Goal: Task Accomplishment & Management: Manage account settings

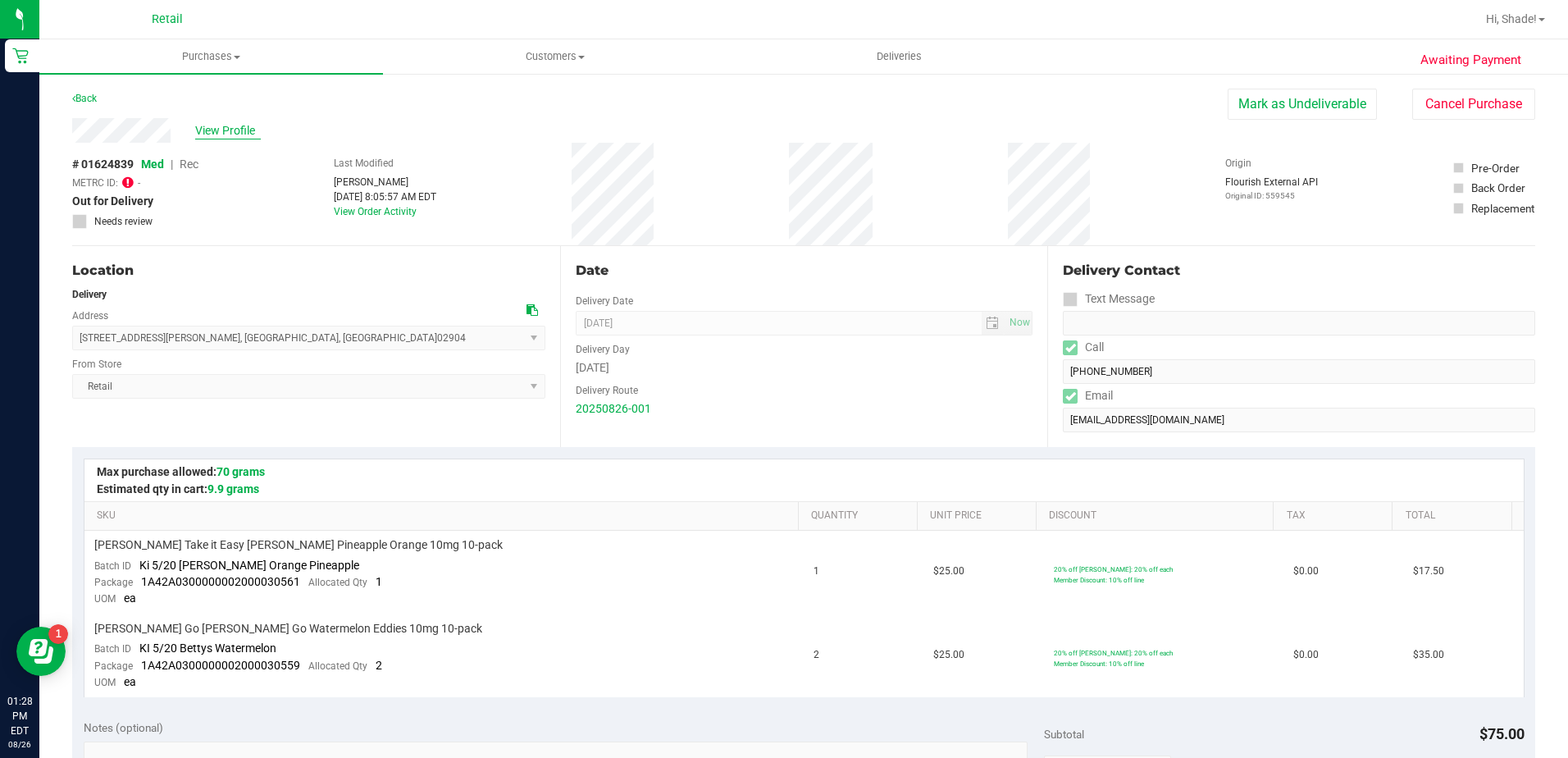
click at [219, 124] on span "View Profile" at bounding box center [227, 131] width 66 height 18
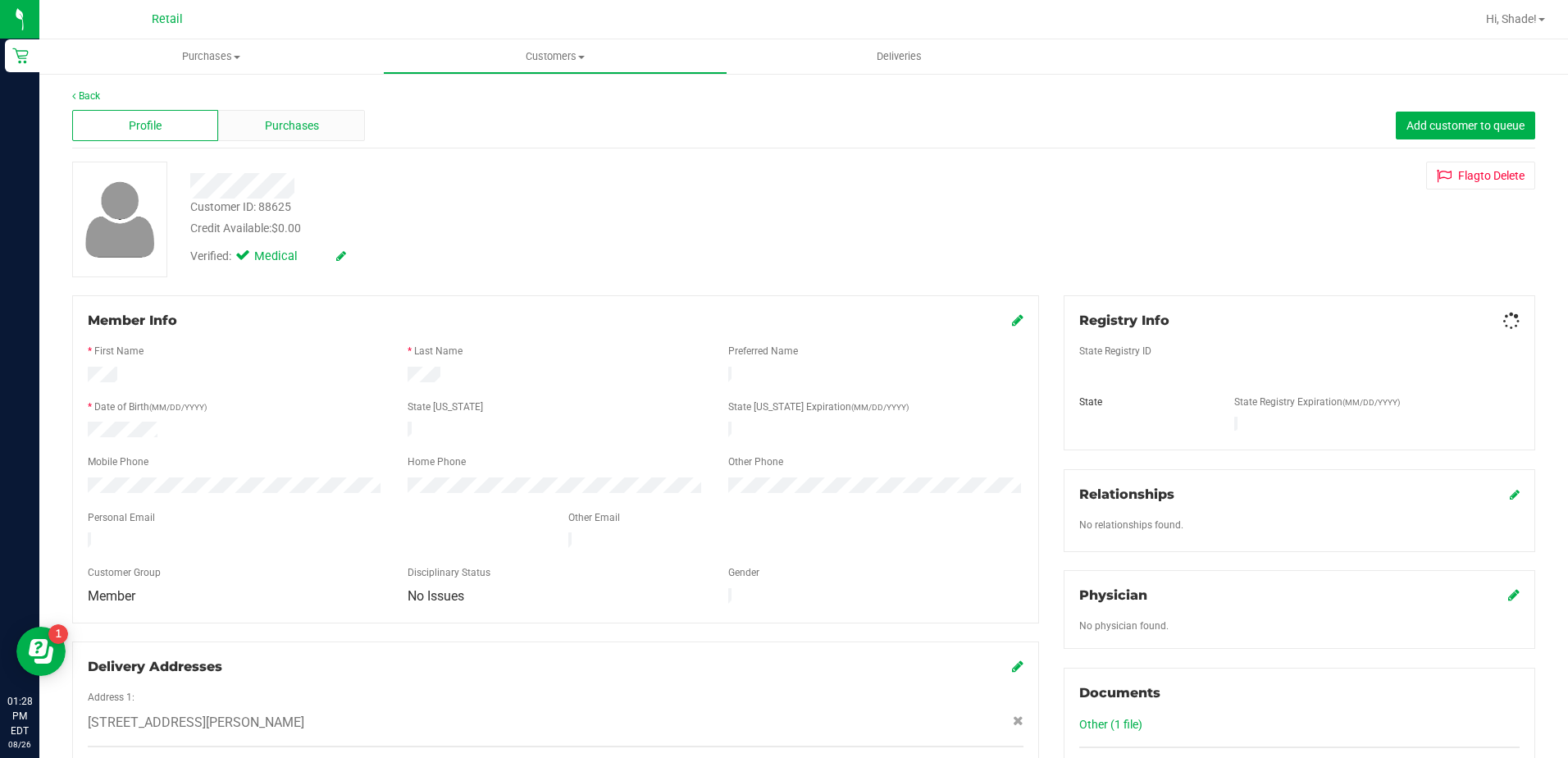
click at [262, 130] on div "Purchases" at bounding box center [291, 125] width 146 height 31
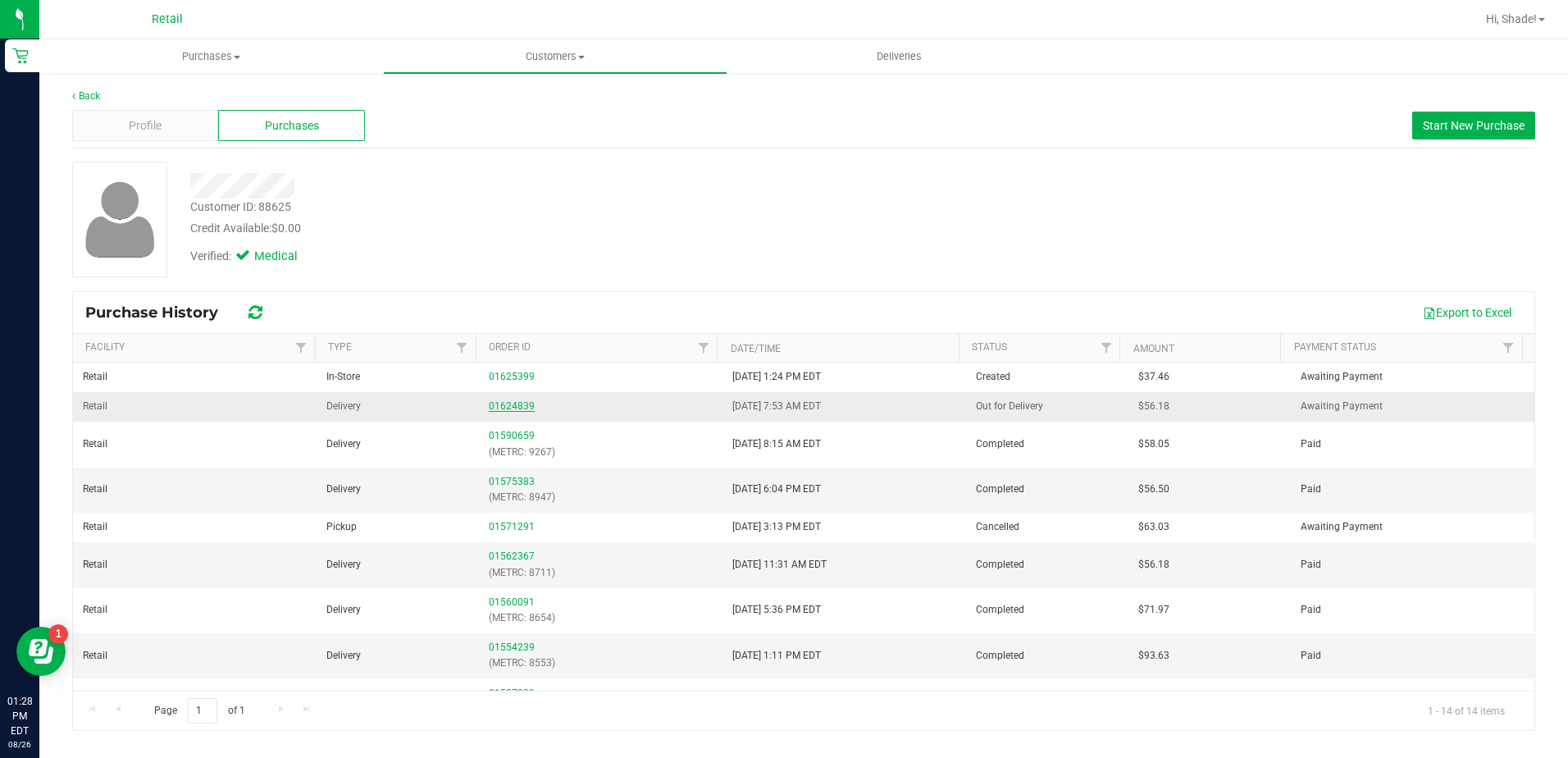
click at [489, 403] on link "01624839" at bounding box center [512, 406] width 46 height 11
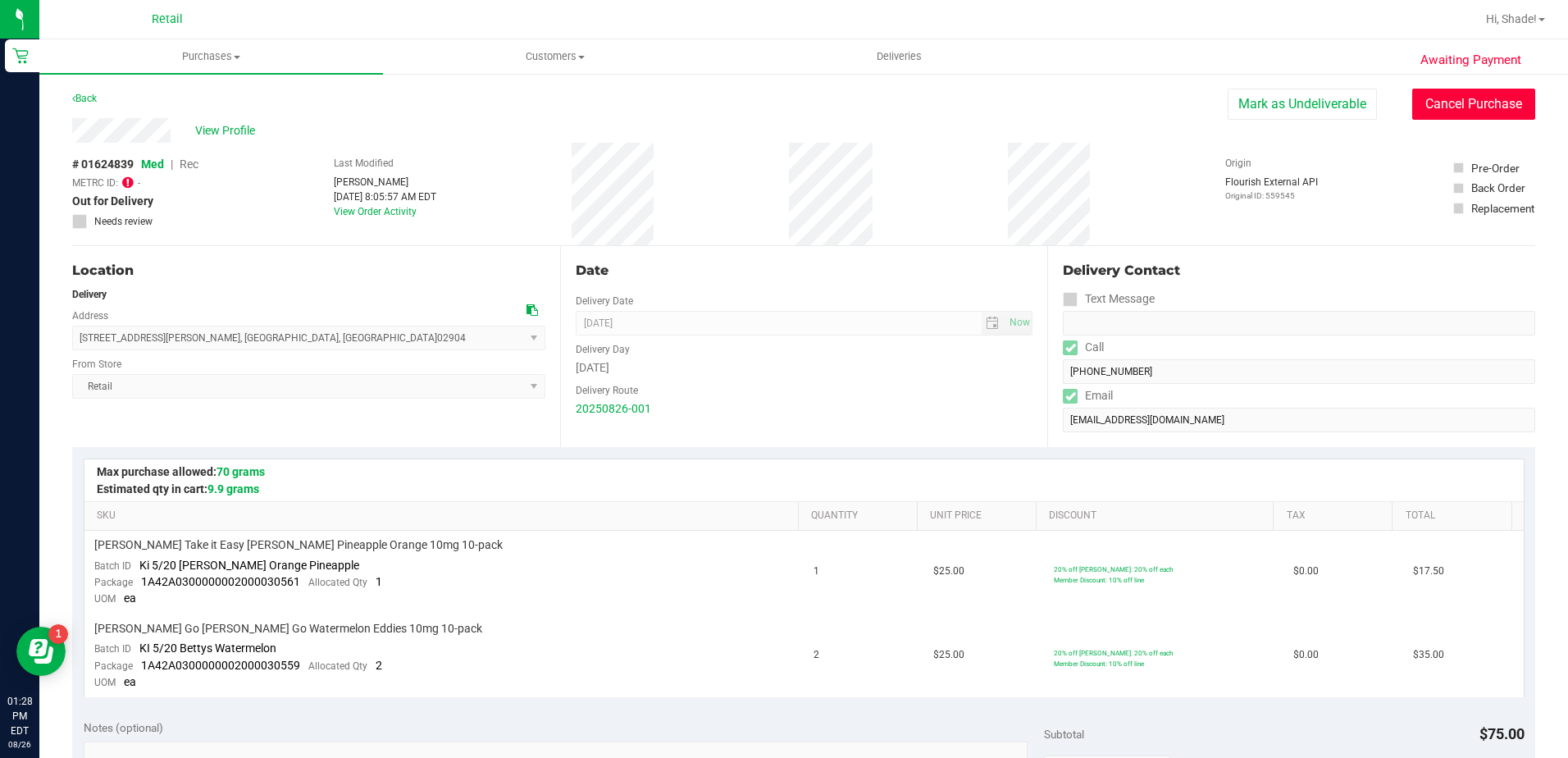
drag, startPoint x: 1463, startPoint y: 119, endPoint x: 870, endPoint y: 75, distance: 594.6
click at [1463, 119] on button "Cancel Purchase" at bounding box center [1474, 104] width 123 height 31
click at [83, 93] on link "Back" at bounding box center [84, 98] width 25 height 11
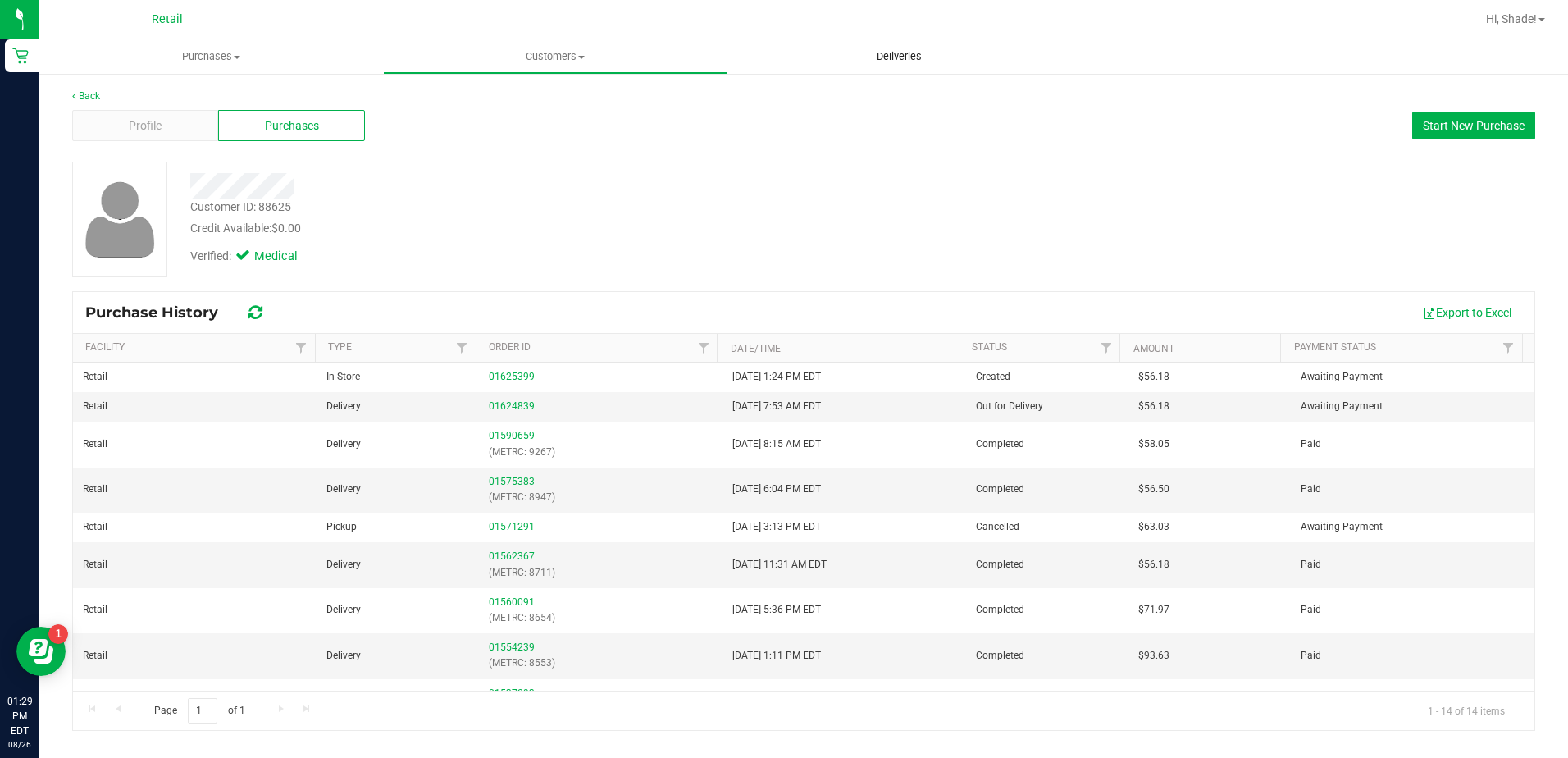
click at [924, 55] on span "Deliveries" at bounding box center [899, 56] width 90 height 15
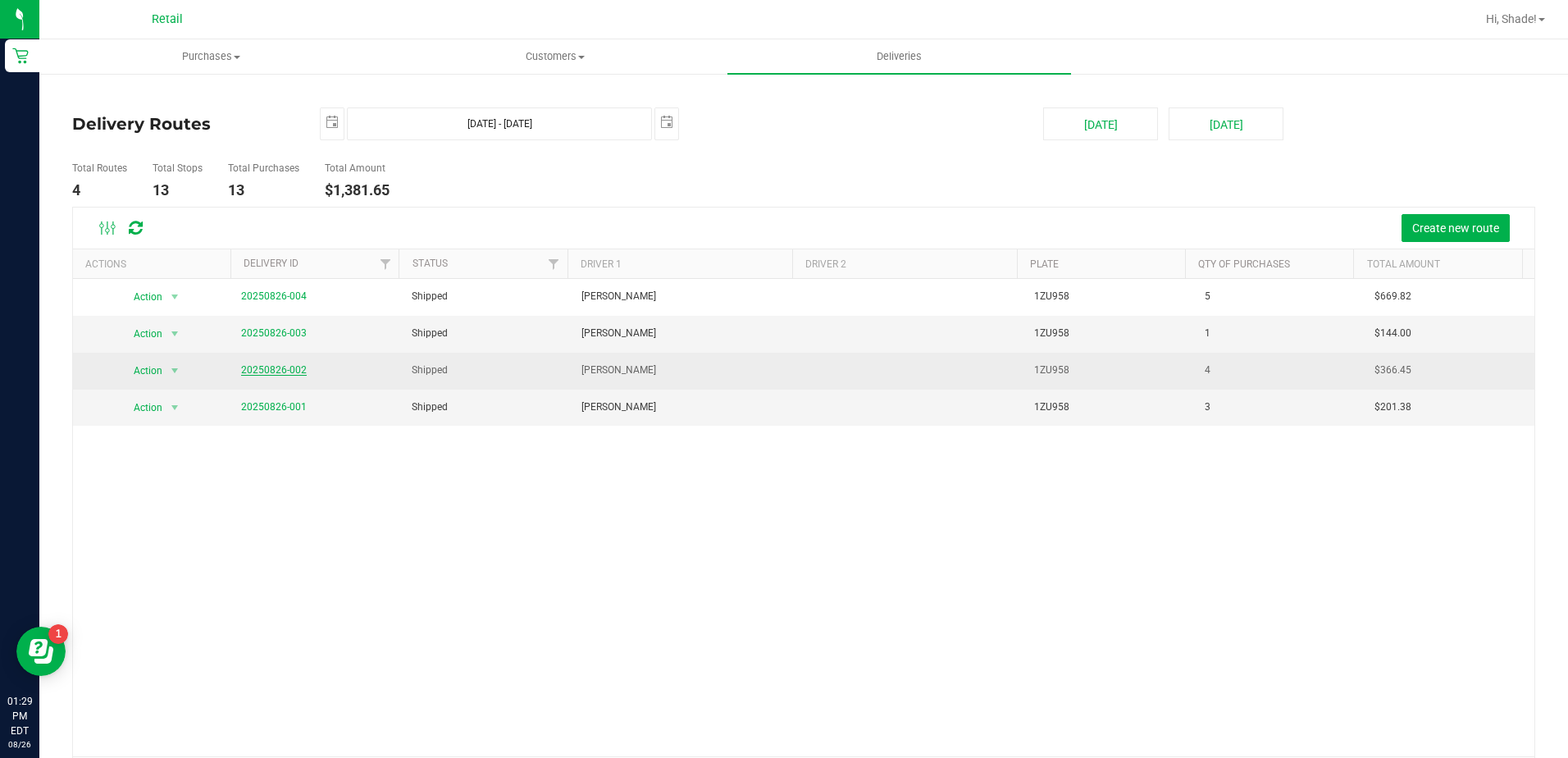
click at [254, 365] on link "20250826-002" at bounding box center [274, 370] width 66 height 11
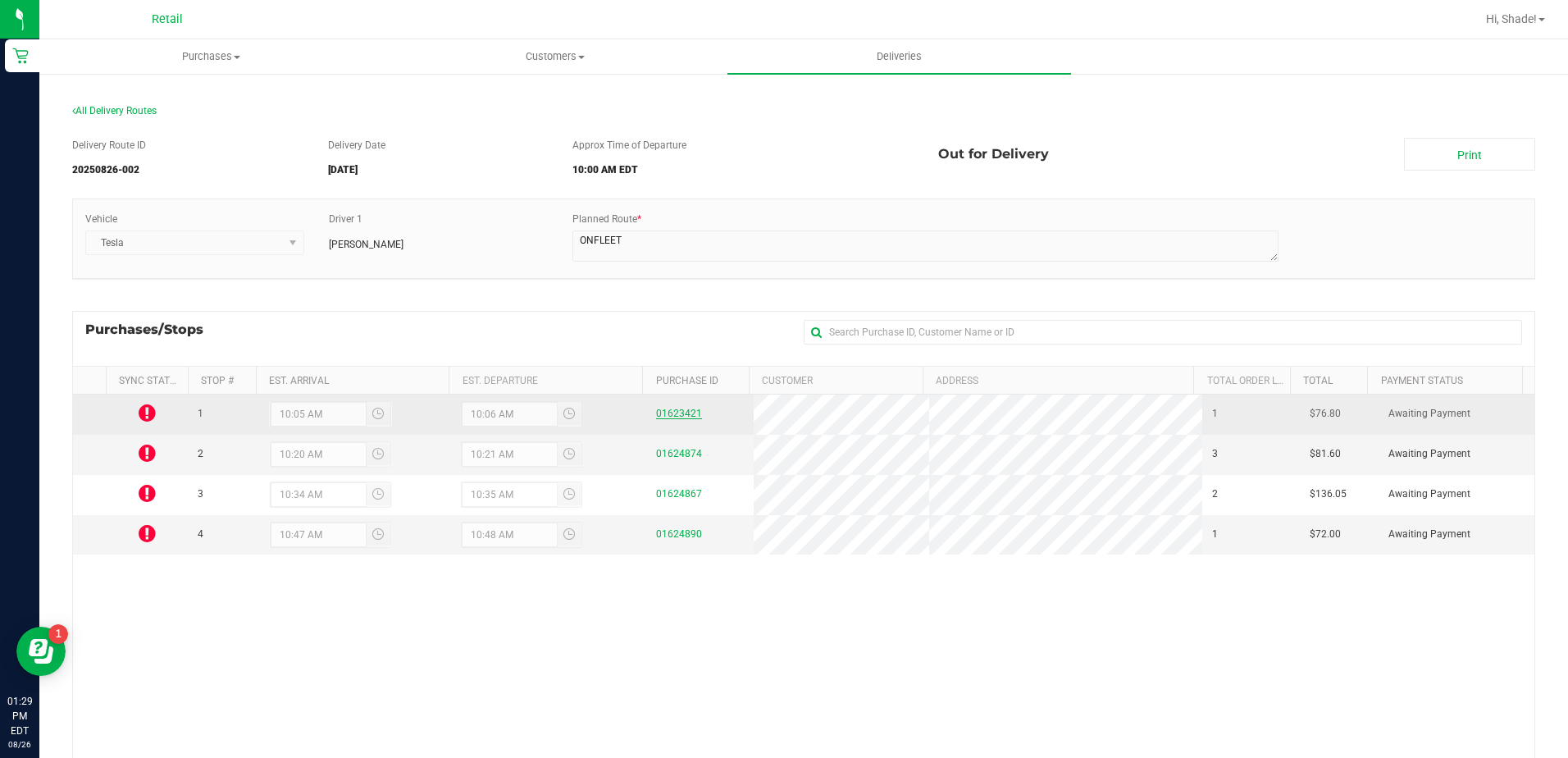
click at [676, 417] on link "01623421" at bounding box center [679, 413] width 46 height 11
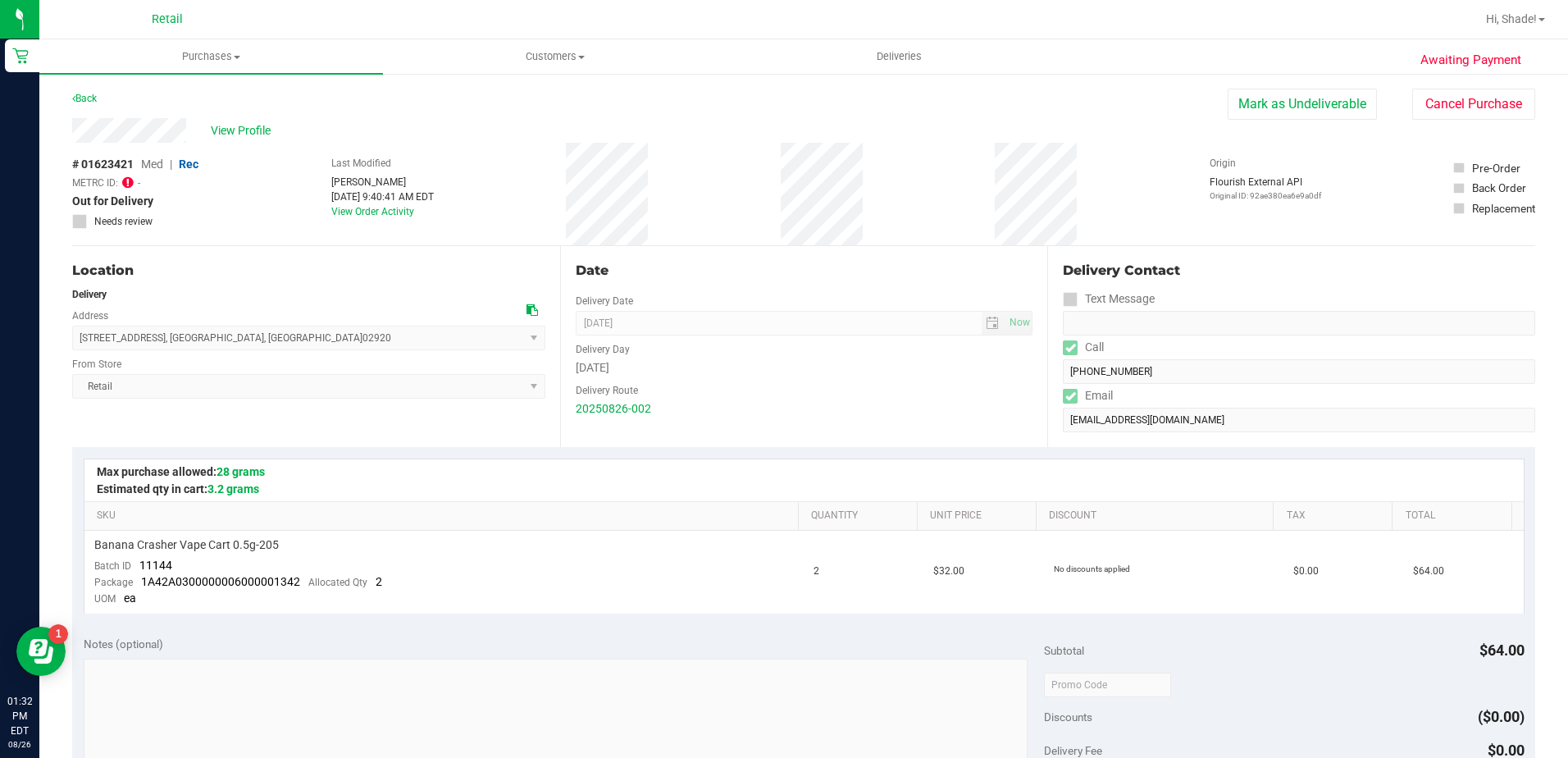
click at [130, 184] on icon at bounding box center [127, 182] width 11 height 13
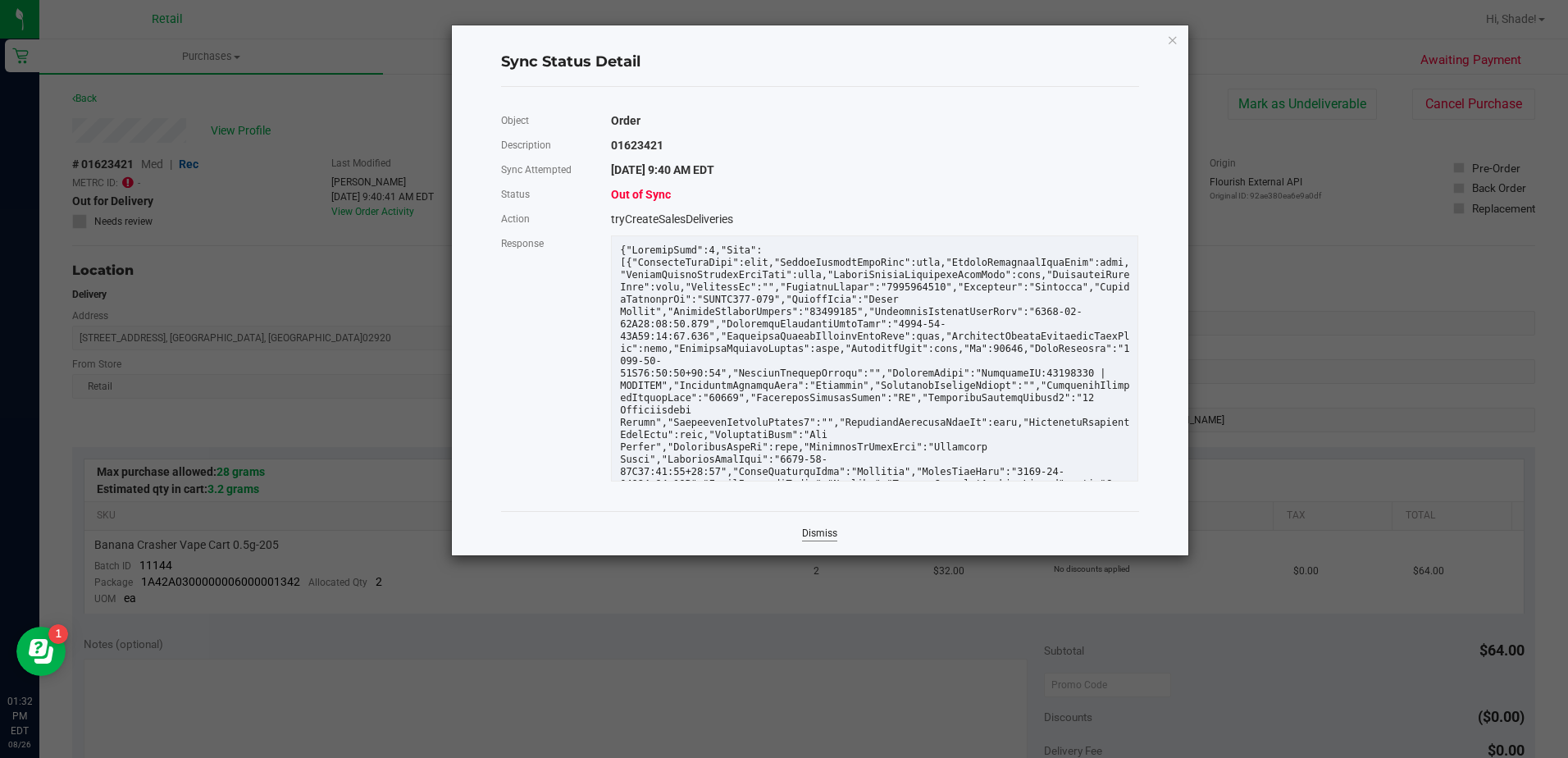
click at [821, 534] on link "Dismiss" at bounding box center [820, 534] width 35 height 14
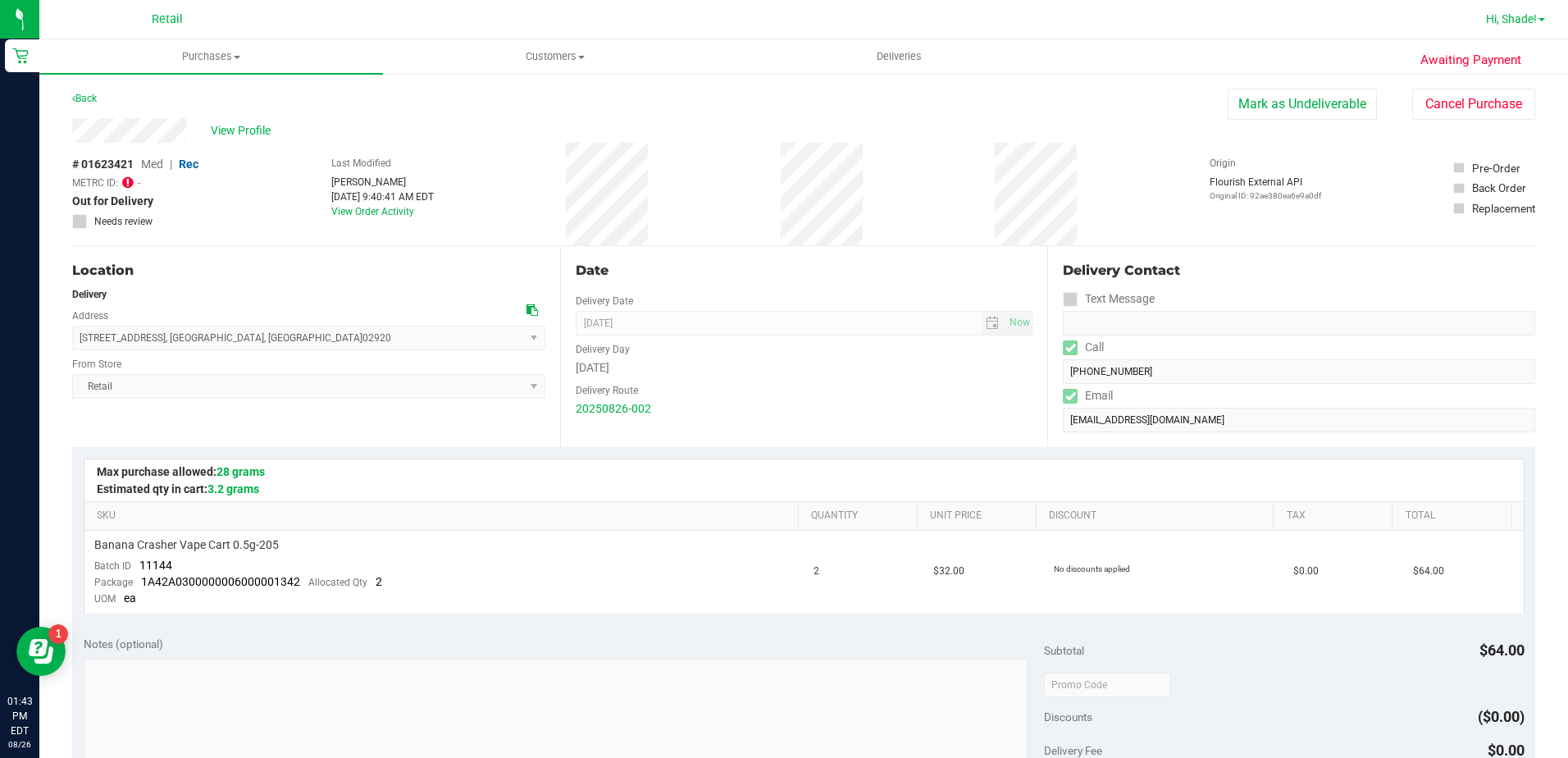
click at [1532, 16] on span "Hi, Shade!" at bounding box center [1512, 18] width 51 height 13
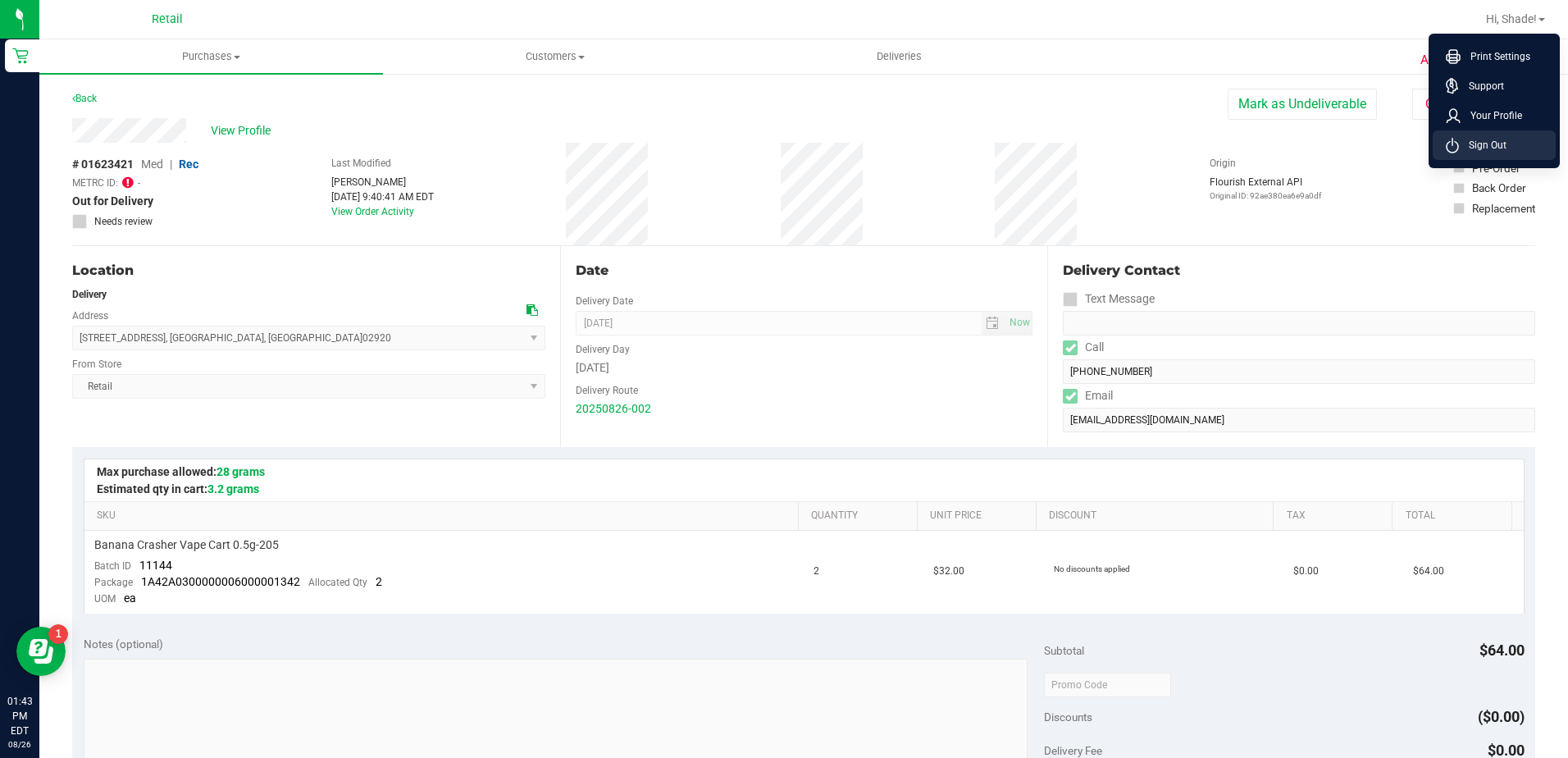
click at [1504, 148] on span "Sign Out" at bounding box center [1483, 145] width 47 height 17
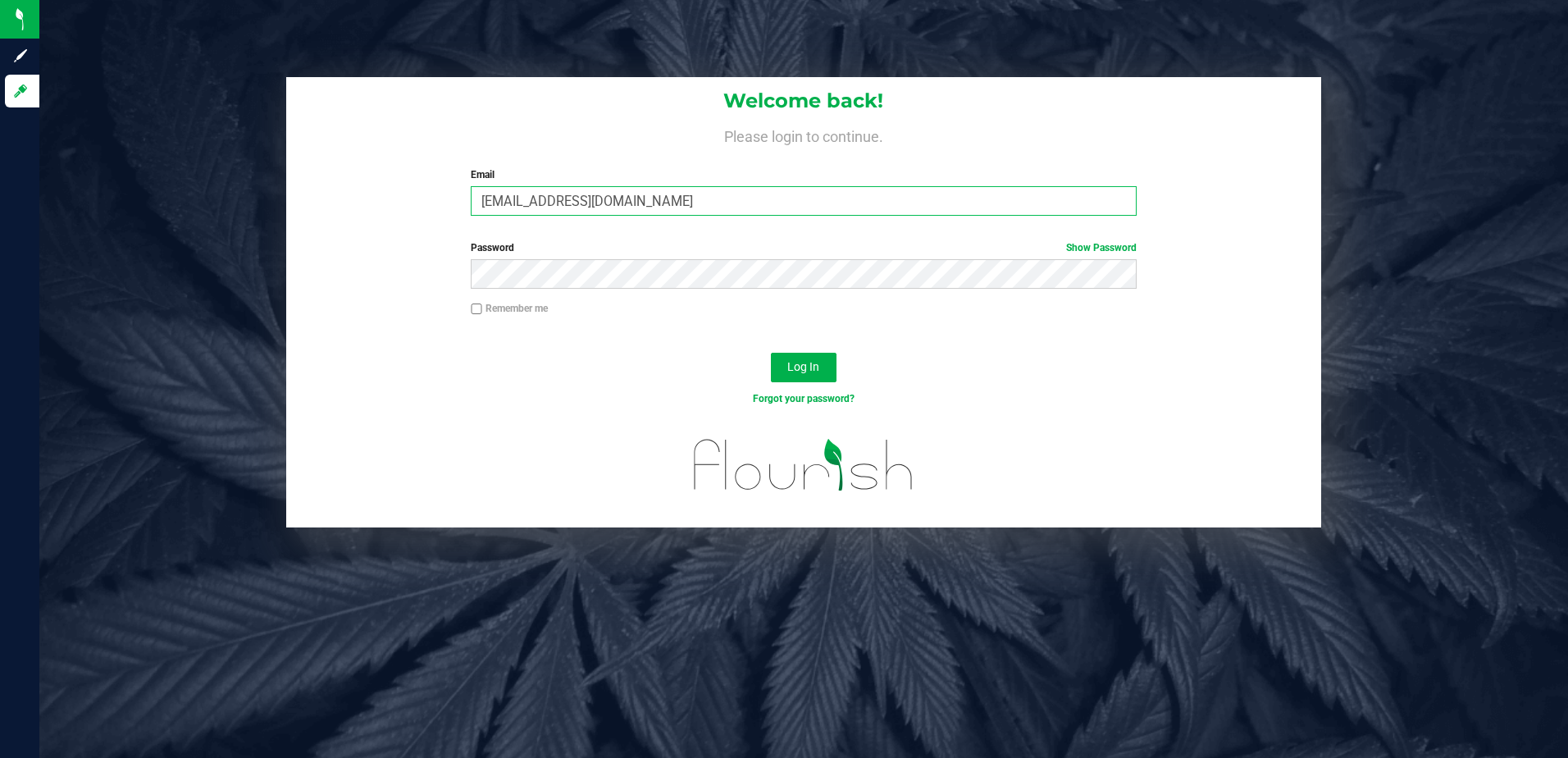
click at [567, 202] on input "mbaker@slatercenter.com" at bounding box center [803, 201] width 666 height 30
type input "sergioegarciajr@gmail.com"
click at [811, 370] on span "Log In" at bounding box center [803, 366] width 32 height 13
